Goal: Task Accomplishment & Management: Use online tool/utility

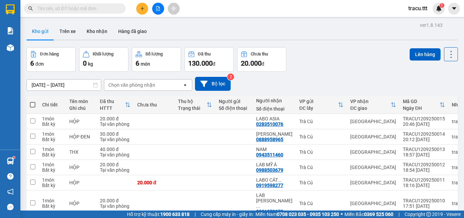
click at [158, 6] on button at bounding box center [158, 9] width 12 height 12
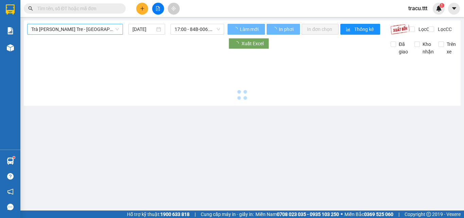
type input "[DATE]"
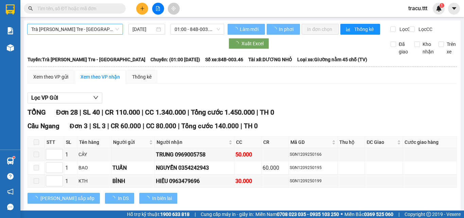
click at [108, 28] on span "Trà [PERSON_NAME] Tre - [GEOGRAPHIC_DATA]" at bounding box center [75, 29] width 88 height 10
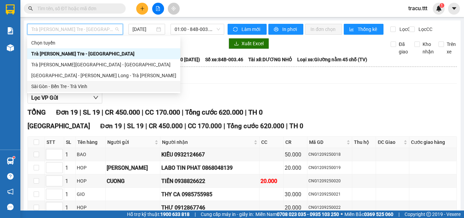
click at [91, 88] on div "Sài Gòn - Bến Tre - Trà Vinh" at bounding box center [103, 86] width 145 height 7
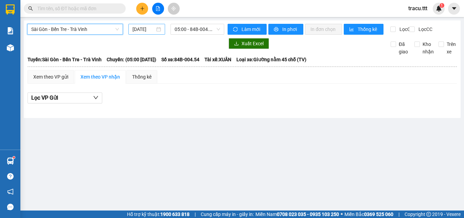
click at [148, 28] on input "[DATE]" at bounding box center [144, 28] width 22 height 7
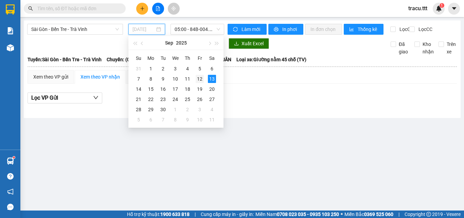
click at [202, 81] on div "12" at bounding box center [200, 79] width 8 height 8
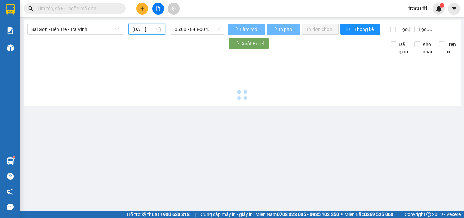
type input "[DATE]"
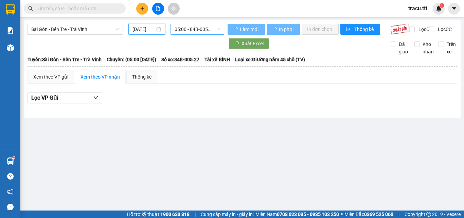
click at [208, 35] on div "Sài Gòn - Bến Tre - Trà [PERSON_NAME] [DATE] 05:00 - 84B-005.27" at bounding box center [125, 29] width 197 height 11
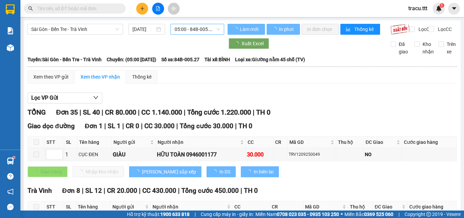
click at [217, 33] on span "05:00 - 84B-005.27" at bounding box center [198, 29] width 46 height 10
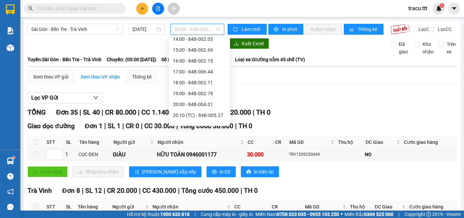
scroll to position [141, 0]
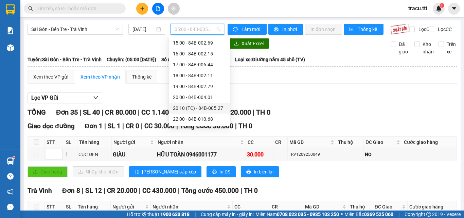
click at [224, 111] on div "20:10 (TC) - 84B-005.27" at bounding box center [199, 108] width 61 height 11
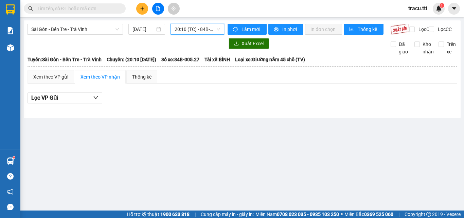
click at [219, 31] on span "20:10 (TC) - 84B-005.27" at bounding box center [198, 29] width 46 height 10
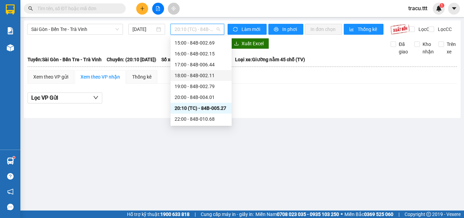
click at [211, 77] on div "18:00 - 84B-002.11" at bounding box center [201, 75] width 53 height 7
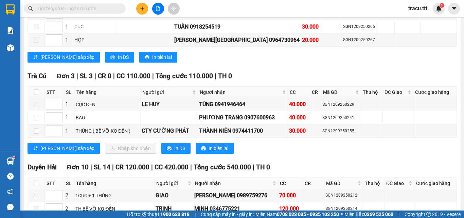
scroll to position [913, 0]
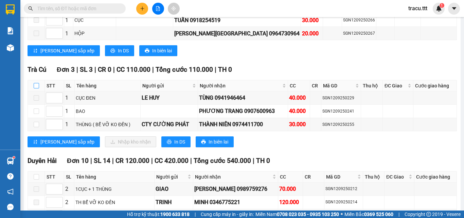
click at [37, 83] on input "checkbox" at bounding box center [36, 85] width 5 height 5
checkbox input "true"
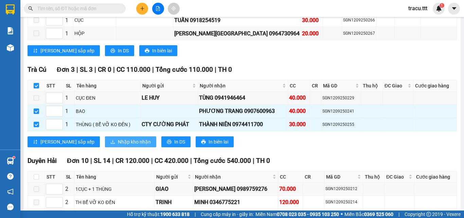
click at [105, 140] on button "Nhập kho nhận" at bounding box center [130, 141] width 51 height 11
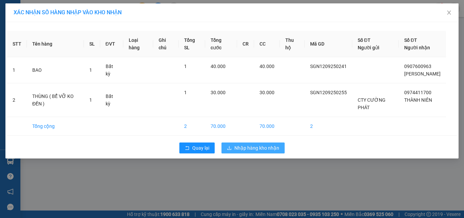
click at [233, 153] on button "Nhập hàng kho nhận" at bounding box center [253, 147] width 63 height 11
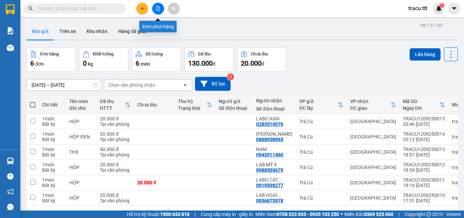
click at [158, 9] on icon "file-add" at bounding box center [158, 8] width 4 height 5
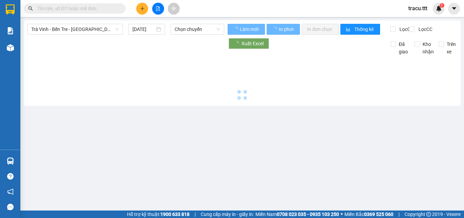
type input "[DATE]"
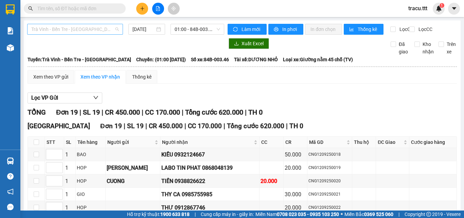
click at [100, 27] on span "Trà [PERSON_NAME] Tre - [GEOGRAPHIC_DATA]" at bounding box center [75, 29] width 88 height 10
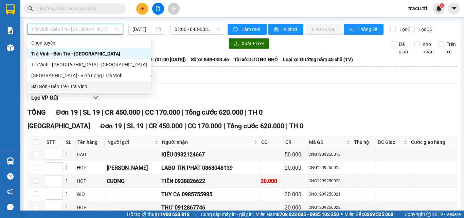
click at [74, 88] on div "Sài Gòn - Bến Tre - Trà Vinh" at bounding box center [89, 86] width 116 height 7
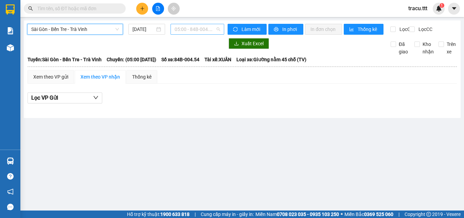
click at [190, 34] on span "05:00 - 84B-004.54" at bounding box center [198, 29] width 46 height 10
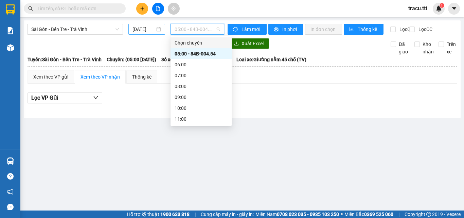
click at [151, 30] on input "[DATE]" at bounding box center [144, 28] width 22 height 7
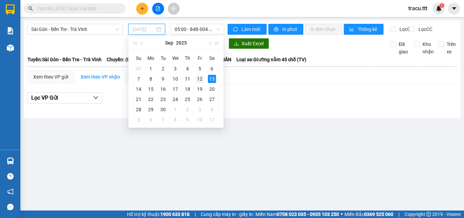
click at [198, 77] on div "12" at bounding box center [200, 79] width 8 height 8
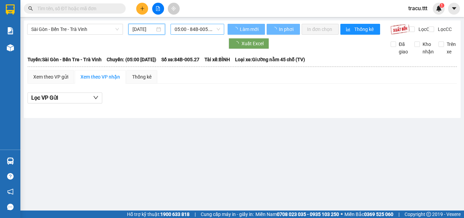
type input "[DATE]"
click at [202, 29] on span "05:00 - 84B-005.27" at bounding box center [198, 29] width 46 height 10
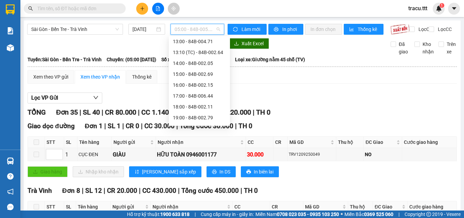
scroll to position [112, 0]
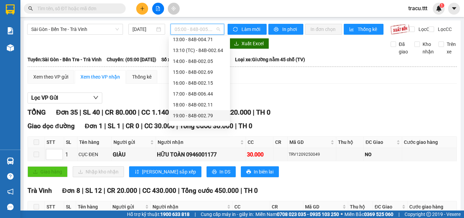
click at [210, 111] on div "19:00 - 84B-002.79" at bounding box center [199, 115] width 61 height 11
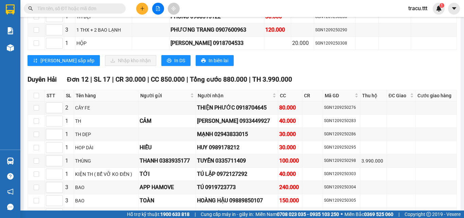
scroll to position [656, 0]
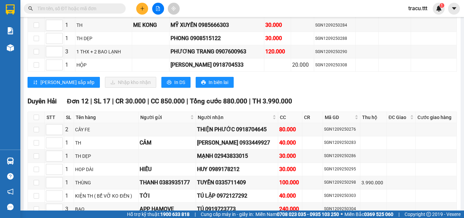
drag, startPoint x: 454, startPoint y: 175, endPoint x: 463, endPoint y: 154, distance: 22.1
click at [463, 154] on main "Sài Gòn - Bến Tre - Trà Vinh 12/09/2025 19:00 - 84B-002.79 Làm mới In phơi In đ…" at bounding box center [232, 105] width 464 height 210
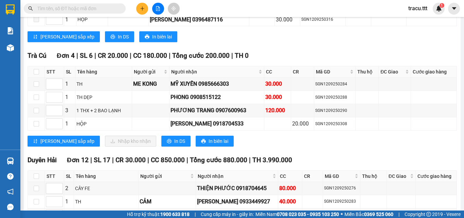
scroll to position [586, 0]
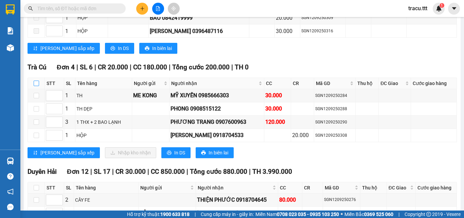
click at [37, 86] on input "checkbox" at bounding box center [36, 83] width 5 height 5
checkbox input "true"
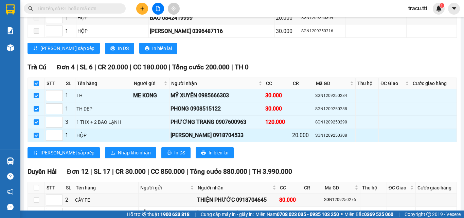
click at [36, 138] on input "checkbox" at bounding box center [36, 135] width 5 height 5
checkbox input "false"
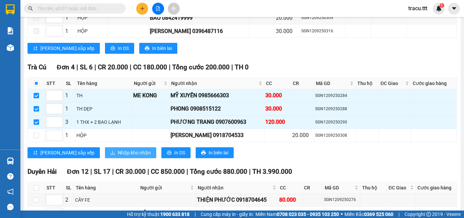
click at [118, 156] on span "Nhập kho nhận" at bounding box center [134, 152] width 33 height 7
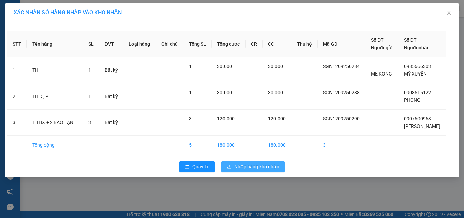
click at [262, 170] on span "Nhập hàng kho nhận" at bounding box center [257, 166] width 45 height 7
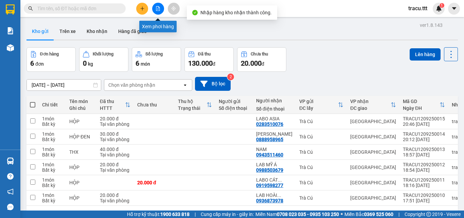
click at [159, 8] on icon "file-add" at bounding box center [158, 8] width 5 height 5
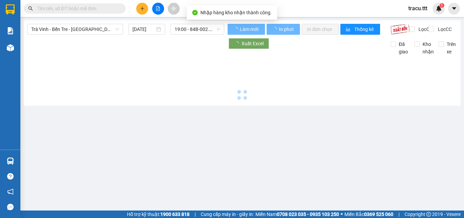
type input "[DATE]"
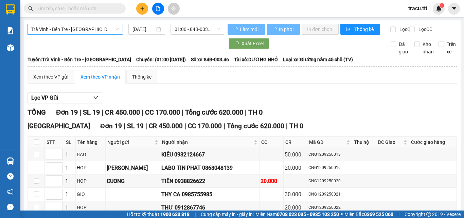
click at [107, 29] on span "Trà [PERSON_NAME] Tre - [GEOGRAPHIC_DATA]" at bounding box center [75, 29] width 88 height 10
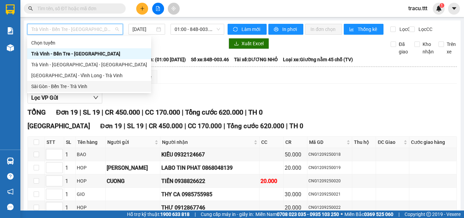
click at [100, 88] on div "Sài Gòn - Bến Tre - Trà Vinh" at bounding box center [89, 86] width 116 height 7
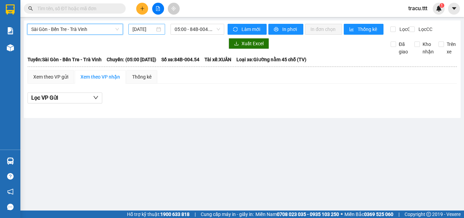
click at [146, 30] on input "[DATE]" at bounding box center [144, 28] width 22 height 7
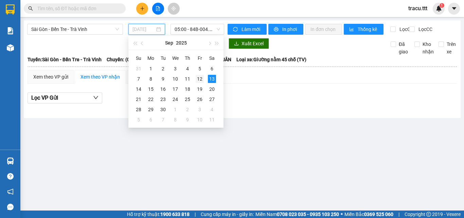
click at [200, 79] on div "12" at bounding box center [200, 79] width 8 height 8
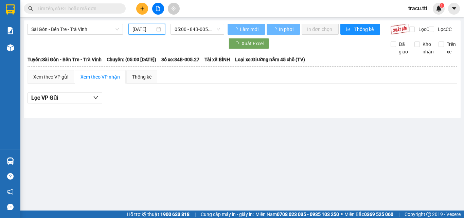
type input "[DATE]"
click at [200, 30] on span "05:00 - 84B-005.27" at bounding box center [198, 29] width 46 height 10
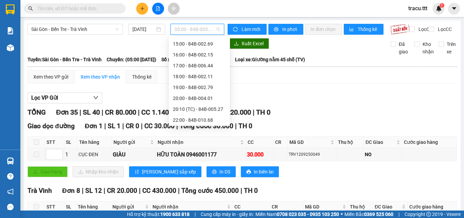
scroll to position [141, 0]
click at [212, 97] on div "20:00 - 84B-004.01" at bounding box center [199, 96] width 53 height 7
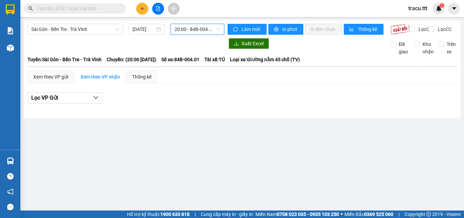
click at [217, 30] on span "20:00 - 84B-004.01" at bounding box center [198, 29] width 46 height 10
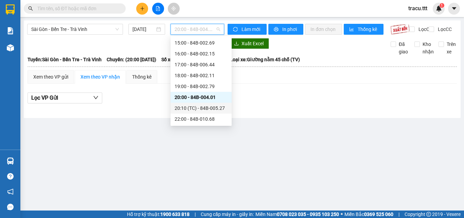
click at [218, 108] on div "20:10 (TC) - 84B-005.27" at bounding box center [201, 107] width 53 height 7
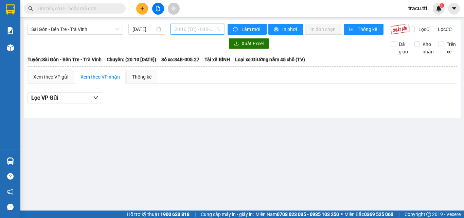
click at [214, 30] on span "20:10 (TC) - 84B-005.27" at bounding box center [198, 29] width 46 height 10
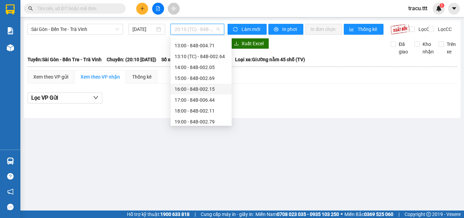
scroll to position [79, 0]
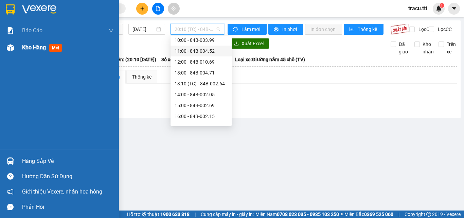
click at [30, 48] on span "Kho hàng" at bounding box center [34, 47] width 24 height 6
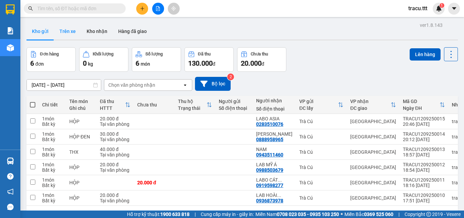
click at [70, 32] on button "Trên xe" at bounding box center [67, 31] width 27 height 16
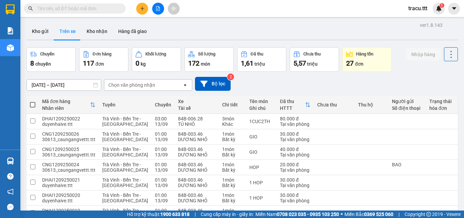
click at [145, 85] on div "Chọn văn phòng nhận" at bounding box center [131, 85] width 47 height 7
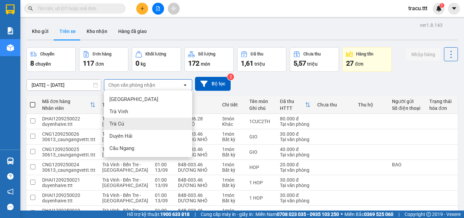
click at [134, 124] on div "Trà Cú" at bounding box center [148, 124] width 88 height 12
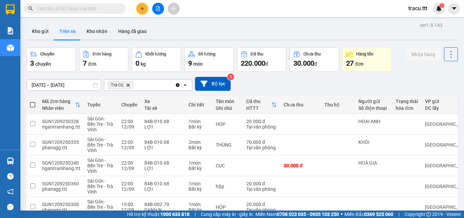
click at [159, 10] on icon "file-add" at bounding box center [158, 8] width 5 height 5
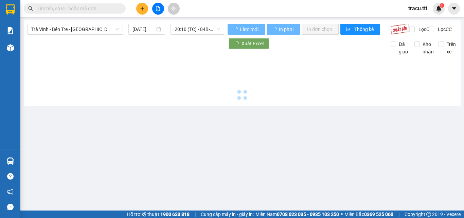
type input "[DATE]"
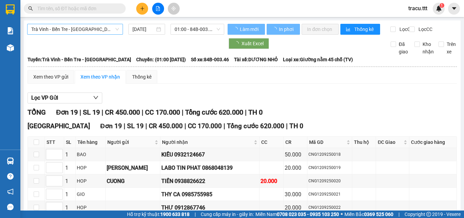
click at [105, 32] on span "Trà [PERSON_NAME] Tre - [GEOGRAPHIC_DATA]" at bounding box center [75, 29] width 88 height 10
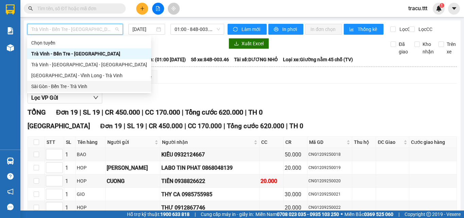
click at [93, 87] on div "Sài Gòn - Bến Tre - Trà Vinh" at bounding box center [89, 86] width 116 height 7
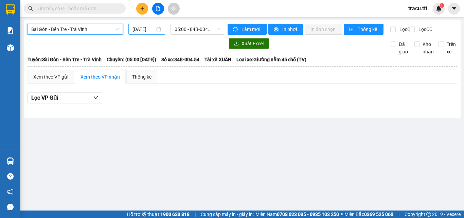
click at [139, 29] on input "[DATE]" at bounding box center [144, 28] width 22 height 7
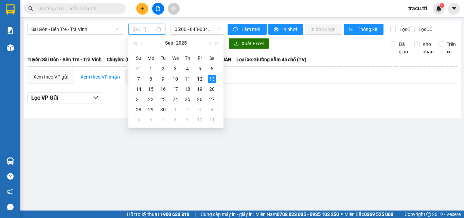
click at [201, 77] on div "12" at bounding box center [200, 79] width 8 height 8
type input "[DATE]"
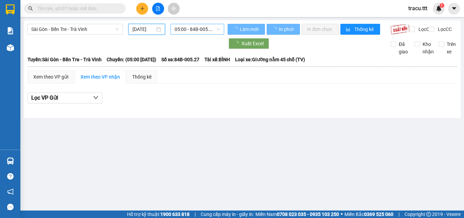
click at [205, 31] on span "05:00 - 84B-005.27" at bounding box center [198, 29] width 46 height 10
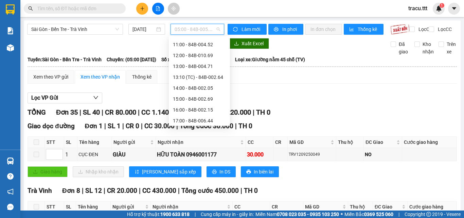
scroll to position [91, 0]
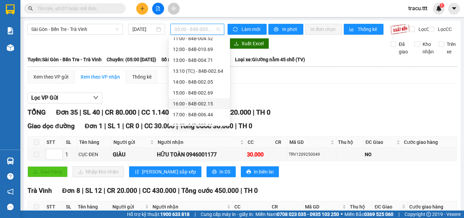
click at [204, 100] on div "16:00 - 84B-002.15" at bounding box center [199, 103] width 53 height 7
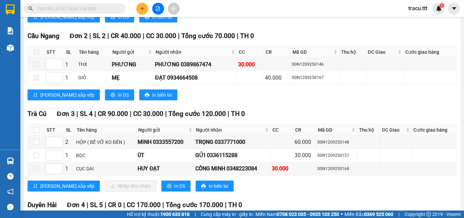
scroll to position [482, 0]
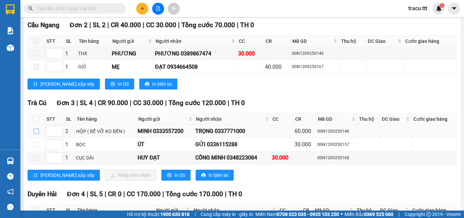
click at [38, 134] on input "checkbox" at bounding box center [36, 130] width 5 height 5
checkbox input "true"
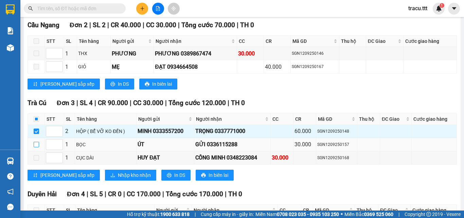
click at [35, 147] on input "checkbox" at bounding box center [36, 144] width 5 height 5
checkbox input "true"
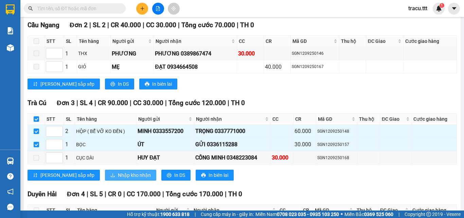
click at [118, 178] on span "Nhập kho nhận" at bounding box center [134, 174] width 33 height 7
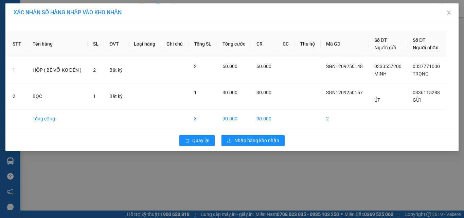
click at [243, 134] on div "Quay lại Nhập hàng kho nhận" at bounding box center [232, 141] width 450 height 18
click at [242, 146] on div "Quay lại Nhập hàng kho nhận" at bounding box center [232, 141] width 450 height 18
click at [245, 140] on span "Nhập hàng kho nhận" at bounding box center [257, 140] width 45 height 7
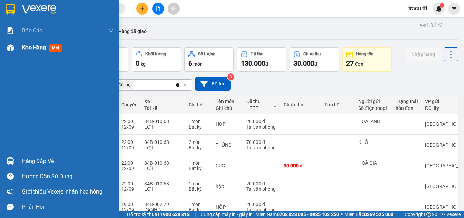
click at [33, 49] on span "Kho hàng" at bounding box center [34, 47] width 24 height 6
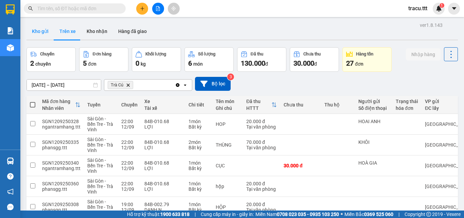
click at [49, 29] on button "Kho gửi" at bounding box center [41, 31] width 28 height 16
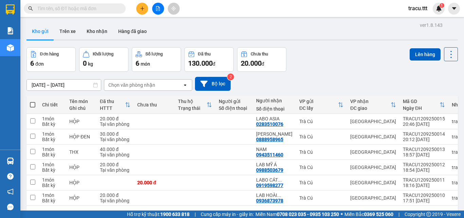
click at [34, 105] on span at bounding box center [32, 104] width 5 height 5
click at [33, 101] on input "checkbox" at bounding box center [33, 101] width 0 height 0
checkbox input "true"
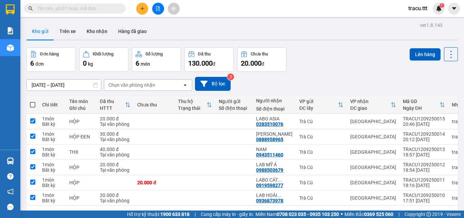
checkbox input "true"
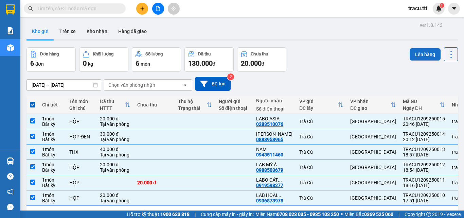
click at [410, 59] on button "Lên hàng" at bounding box center [425, 54] width 31 height 12
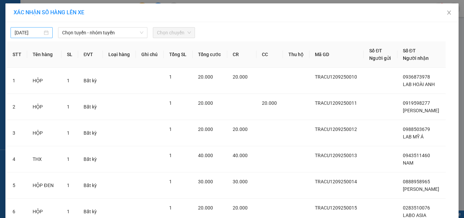
click at [23, 31] on input "[DATE]" at bounding box center [29, 32] width 28 height 7
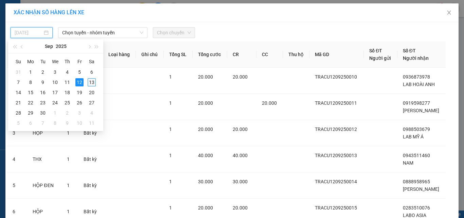
click at [90, 80] on div "13" at bounding box center [92, 82] width 8 height 8
type input "[DATE]"
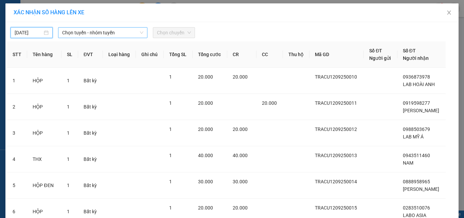
click at [107, 35] on span "Chọn tuyến - nhóm tuyến" at bounding box center [102, 33] width 81 height 10
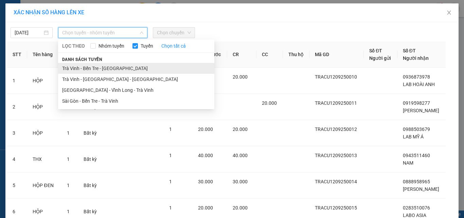
click at [104, 65] on li "Trà [PERSON_NAME] Tre - [GEOGRAPHIC_DATA]" at bounding box center [136, 68] width 156 height 11
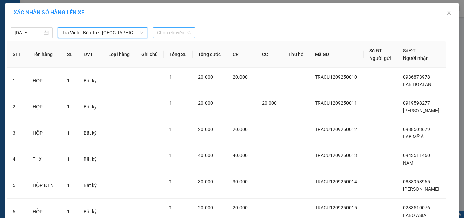
click at [176, 35] on span "Chọn chuyến" at bounding box center [174, 33] width 34 height 10
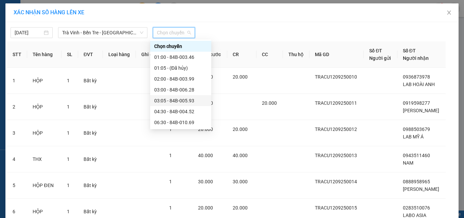
click at [192, 100] on div "03:05 - 84B-005.93" at bounding box center [180, 100] width 53 height 7
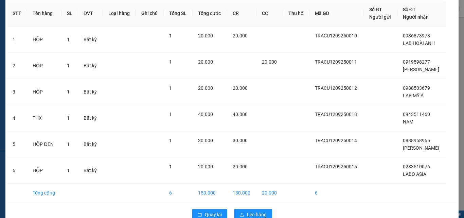
scroll to position [72, 0]
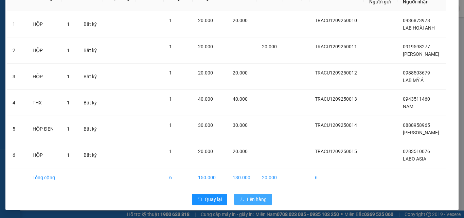
click at [258, 200] on span "Lên hàng" at bounding box center [257, 198] width 20 height 7
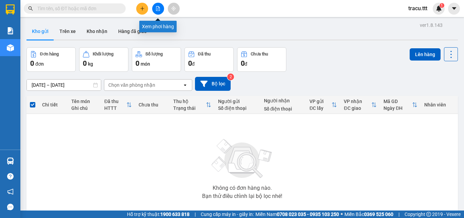
click at [157, 13] on button at bounding box center [158, 9] width 12 height 12
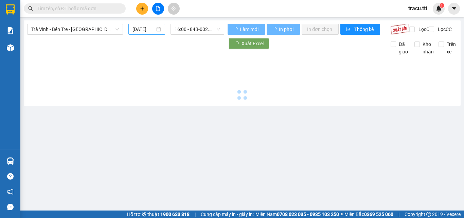
type input "[DATE]"
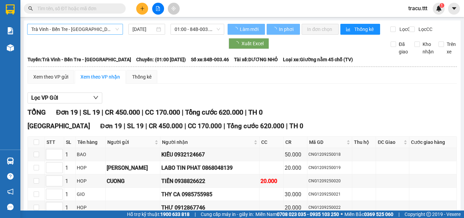
click at [108, 34] on span "Trà [PERSON_NAME] Tre - [GEOGRAPHIC_DATA]" at bounding box center [75, 29] width 88 height 10
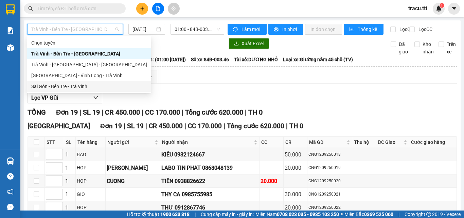
click at [80, 89] on div "Sài Gòn - Bến Tre - Trà Vinh" at bounding box center [89, 86] width 116 height 7
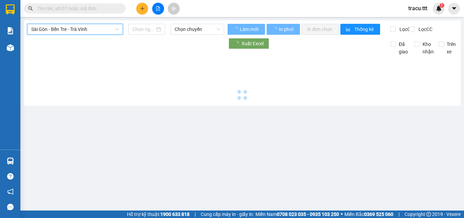
type input "[DATE]"
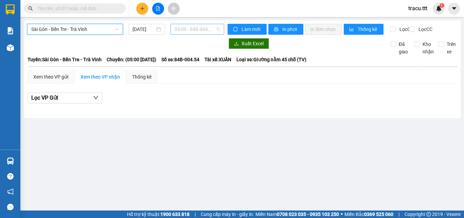
click at [181, 31] on span "05:00 - 84B-004.54" at bounding box center [198, 29] width 46 height 10
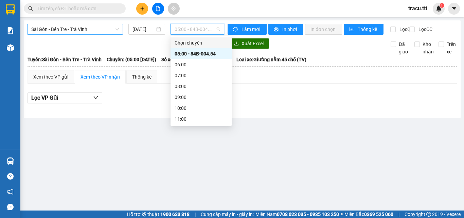
click at [112, 34] on span "Sài Gòn - Bến Tre - Trà Vinh" at bounding box center [75, 29] width 88 height 10
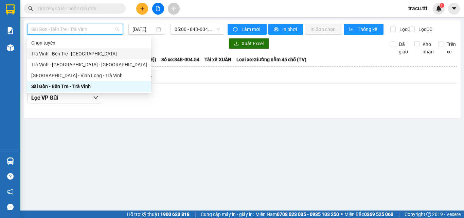
click at [87, 51] on div "Trà [PERSON_NAME] Tre - [GEOGRAPHIC_DATA]" at bounding box center [89, 53] width 116 height 7
type input "[DATE]"
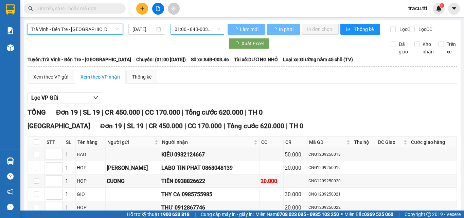
click at [191, 27] on span "01:00 - 84B-003.46" at bounding box center [198, 29] width 46 height 10
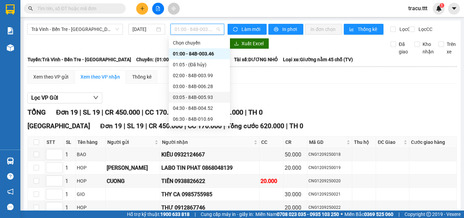
click at [209, 99] on div "03:05 - 84B-005.93" at bounding box center [199, 96] width 53 height 7
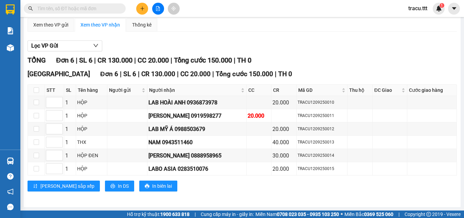
scroll to position [58, 0]
click at [36, 90] on input "checkbox" at bounding box center [36, 89] width 5 height 5
checkbox input "true"
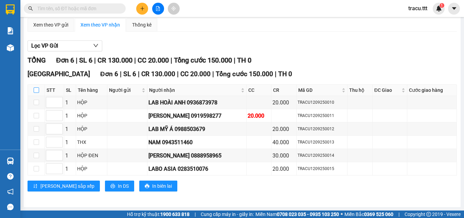
checkbox input "true"
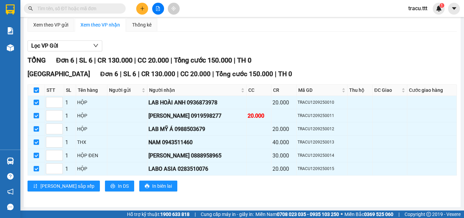
scroll to position [0, 0]
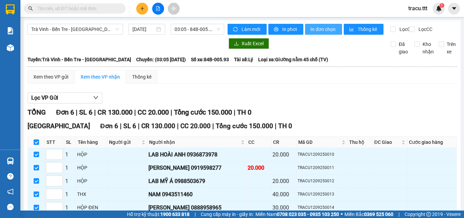
click at [306, 26] on button "In đơn chọn" at bounding box center [323, 29] width 37 height 11
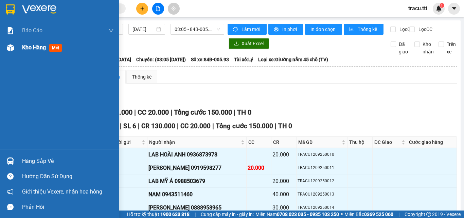
click at [48, 54] on div "Kho hàng mới" at bounding box center [68, 47] width 92 height 17
